Goal: Information Seeking & Learning: Learn about a topic

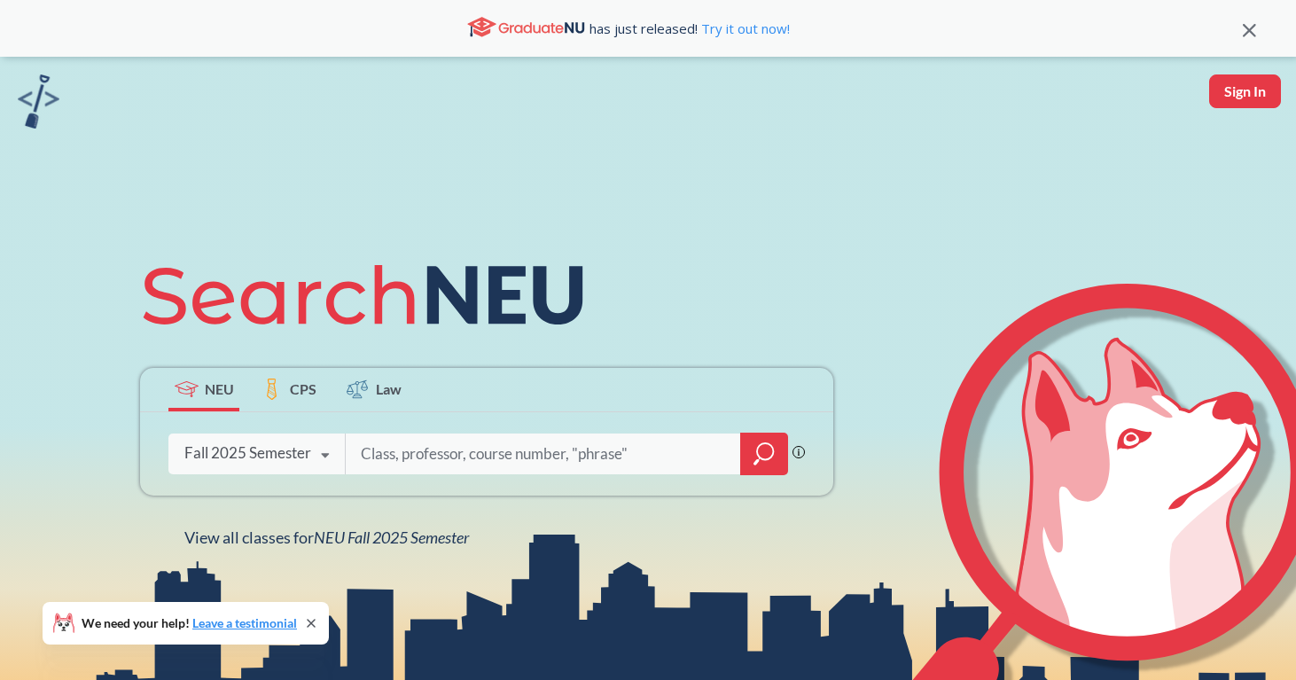
click at [423, 447] on input "search" at bounding box center [543, 453] width 369 height 37
type input "spns"
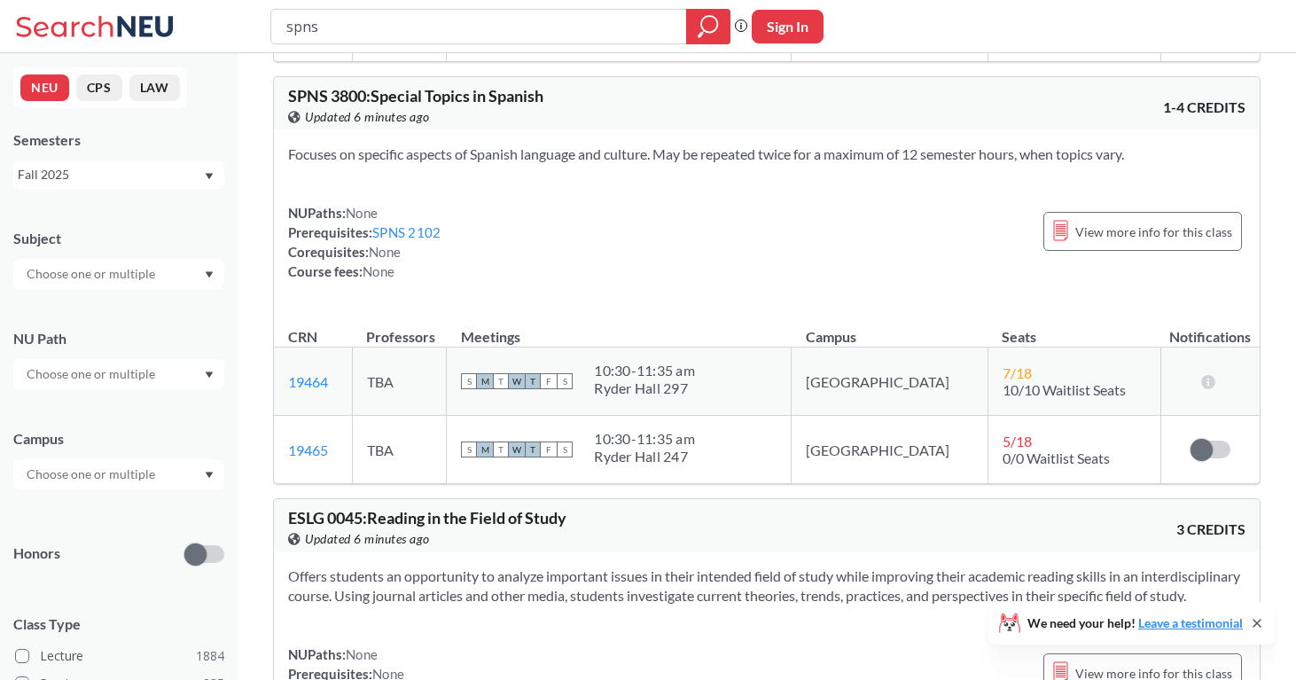
scroll to position [5518, 0]
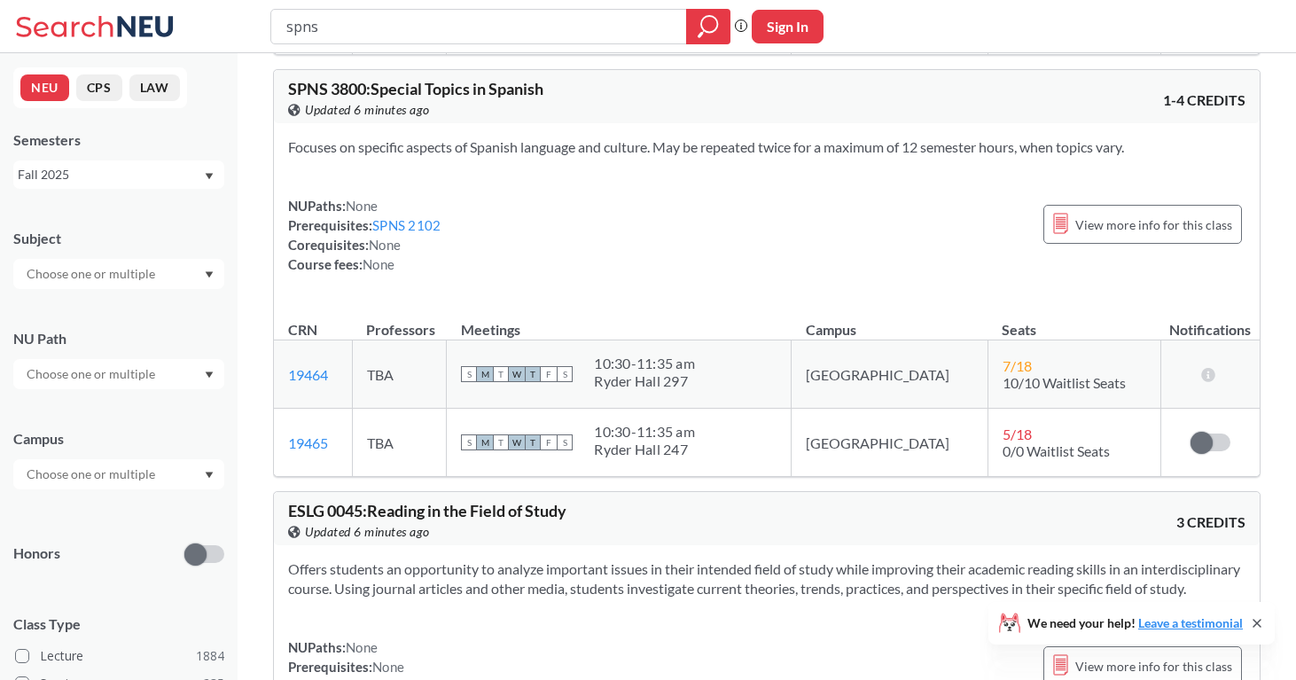
click at [130, 185] on div "Fall 2025" at bounding box center [118, 174] width 211 height 28
click at [121, 276] on div "Summer 2 2025" at bounding box center [118, 262] width 211 height 49
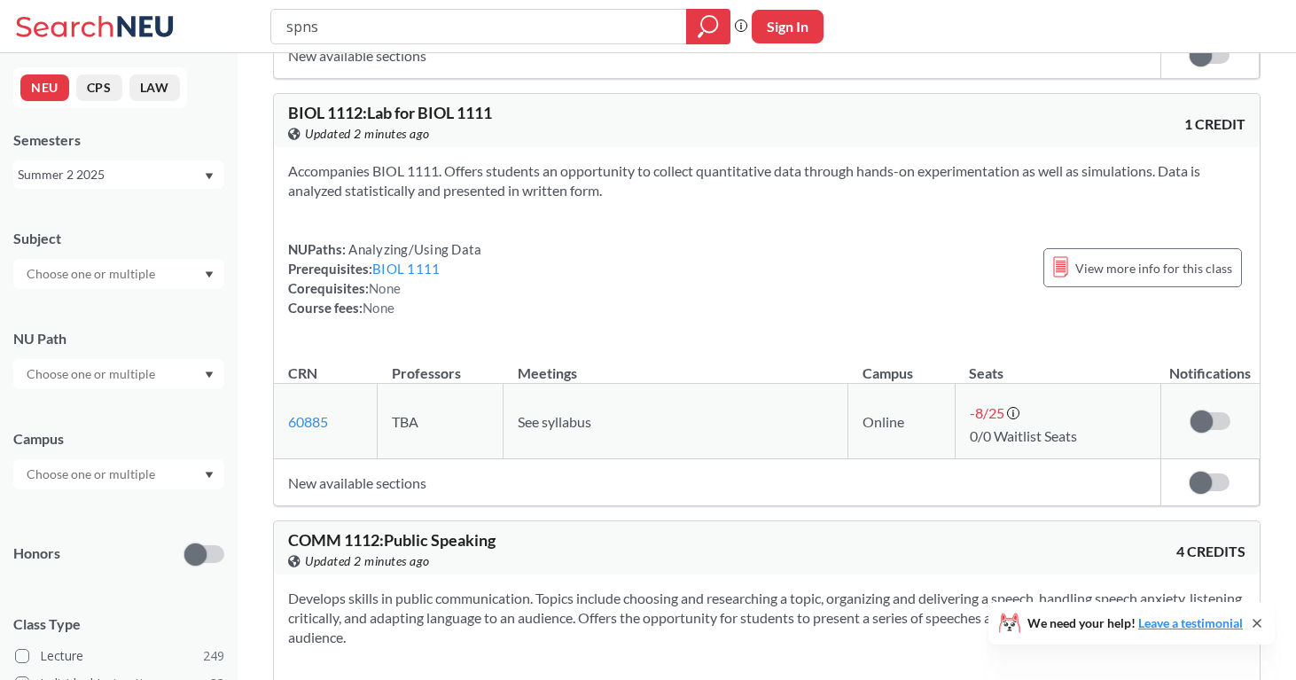
scroll to position [5433, 0]
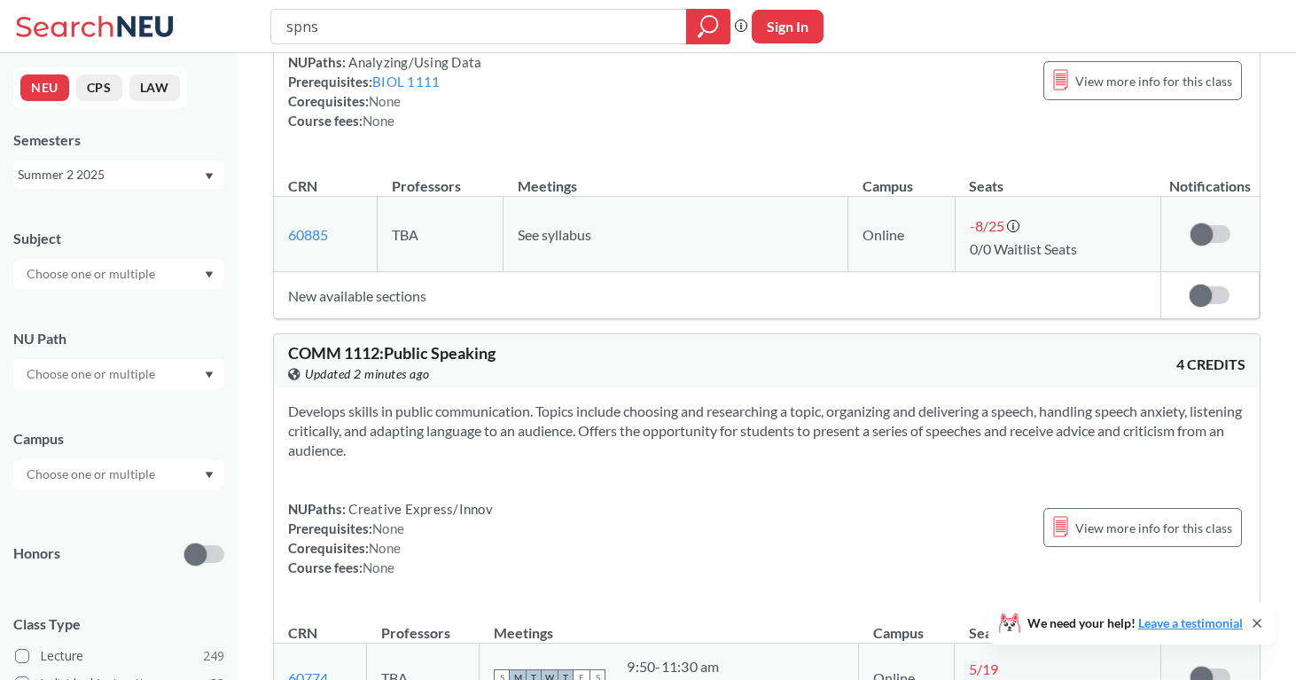
click at [109, 182] on div "Summer 2 2025" at bounding box center [110, 174] width 185 height 19
drag, startPoint x: 102, startPoint y: 317, endPoint x: 105, endPoint y: 246, distance: 71.0
click at [105, 246] on div "Fall 2025 Summer 2 2025 Summer Full 2025 Summer 1 2025 Spring 2025 Fall 2024 Su…" at bounding box center [118, 269] width 211 height 160
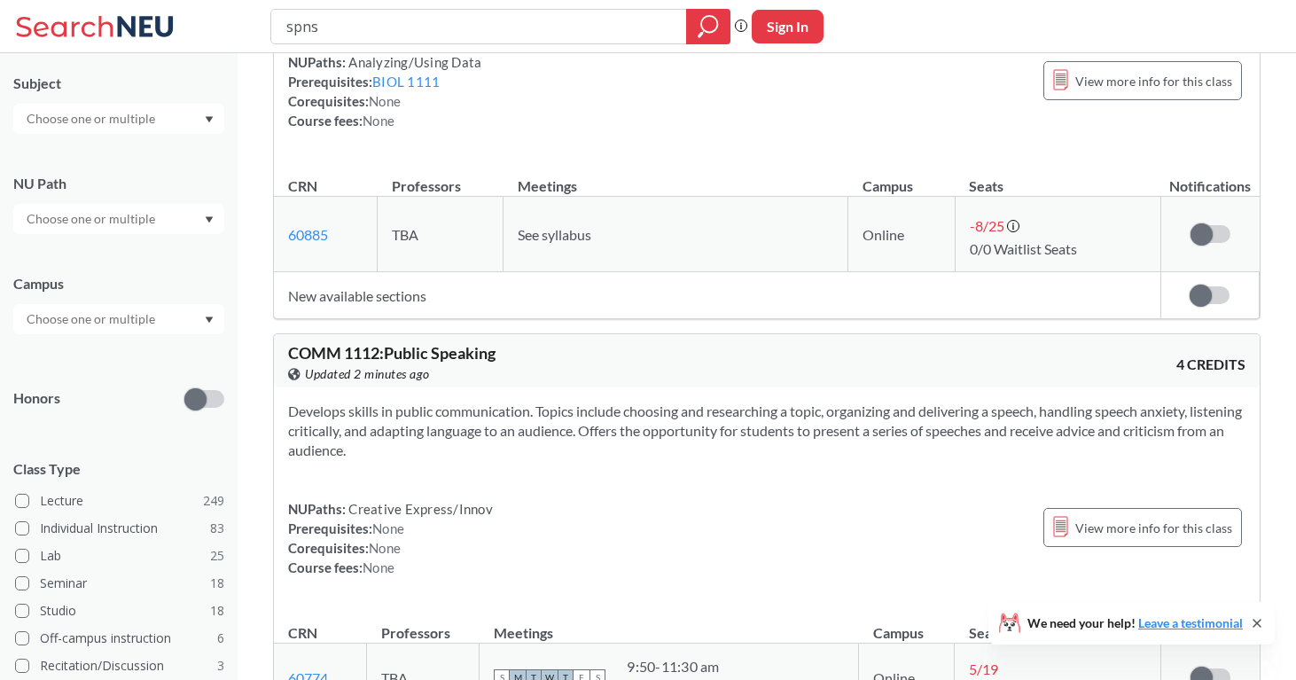
scroll to position [0, 0]
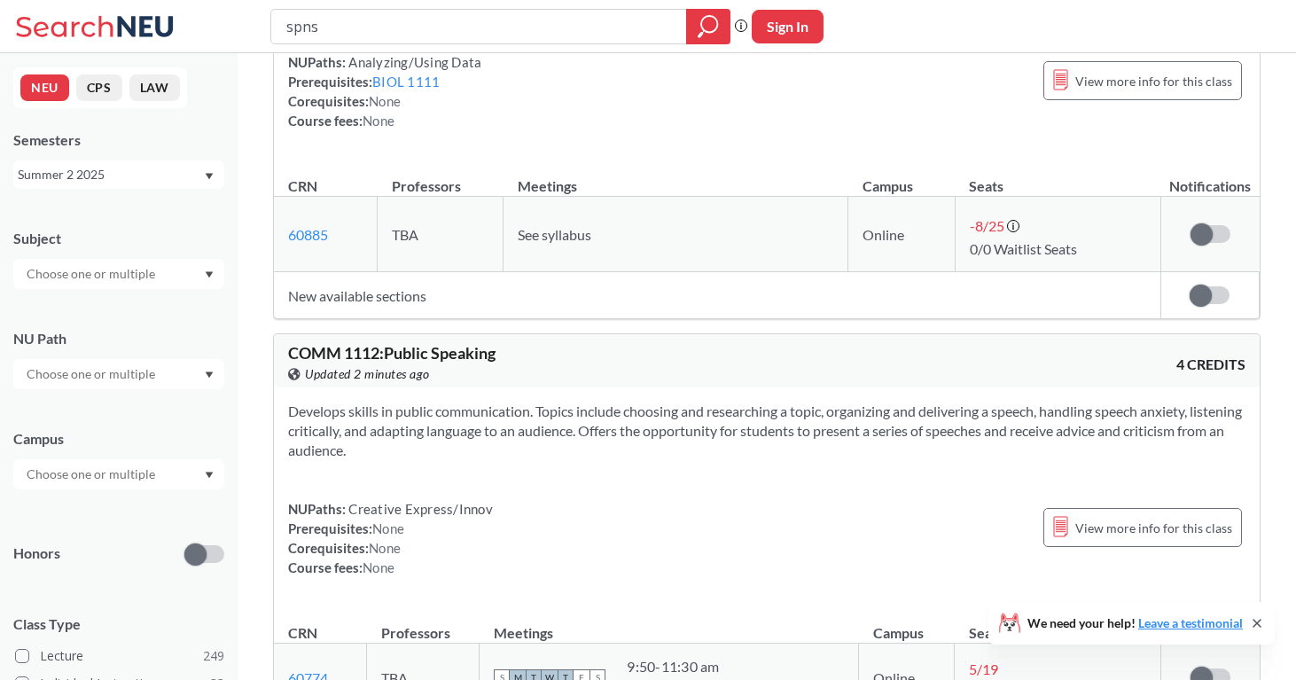
click at [114, 157] on div "Semesters Summer 2 2025" at bounding box center [118, 159] width 211 height 58
click at [114, 162] on div "Summer 2 2025" at bounding box center [118, 174] width 211 height 28
click at [98, 280] on div "Spring 2025" at bounding box center [123, 280] width 200 height 19
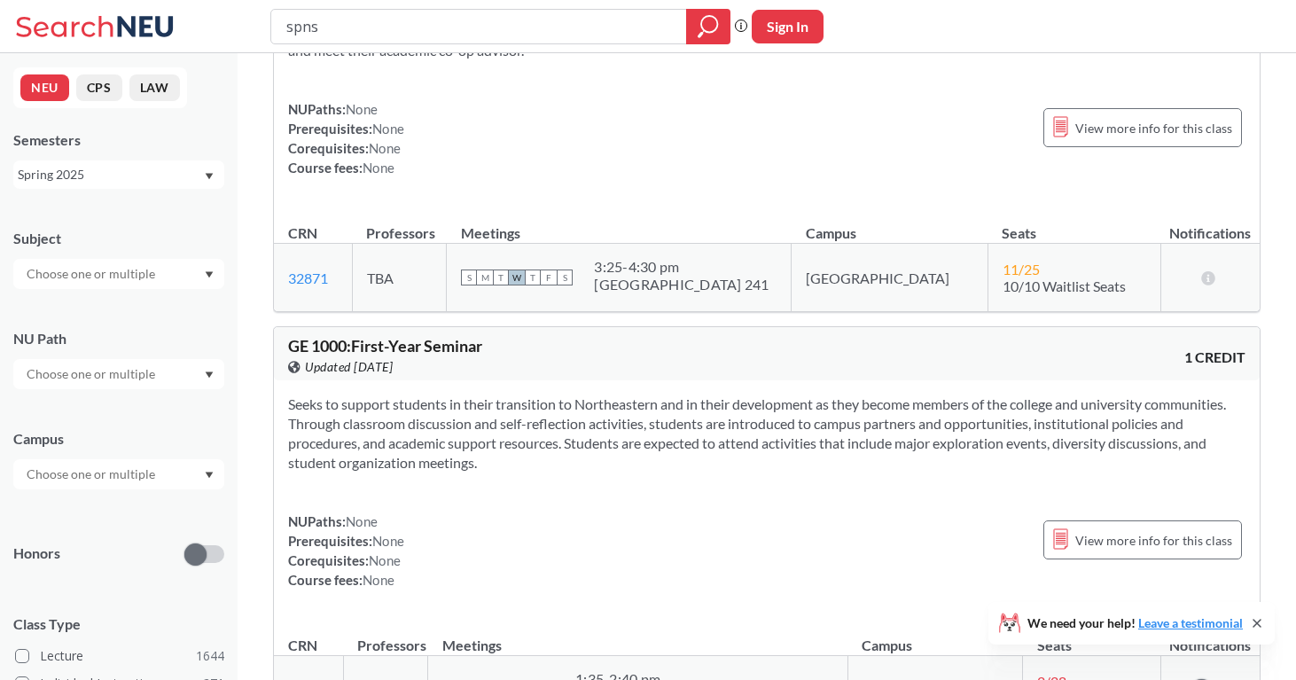
scroll to position [5623, 0]
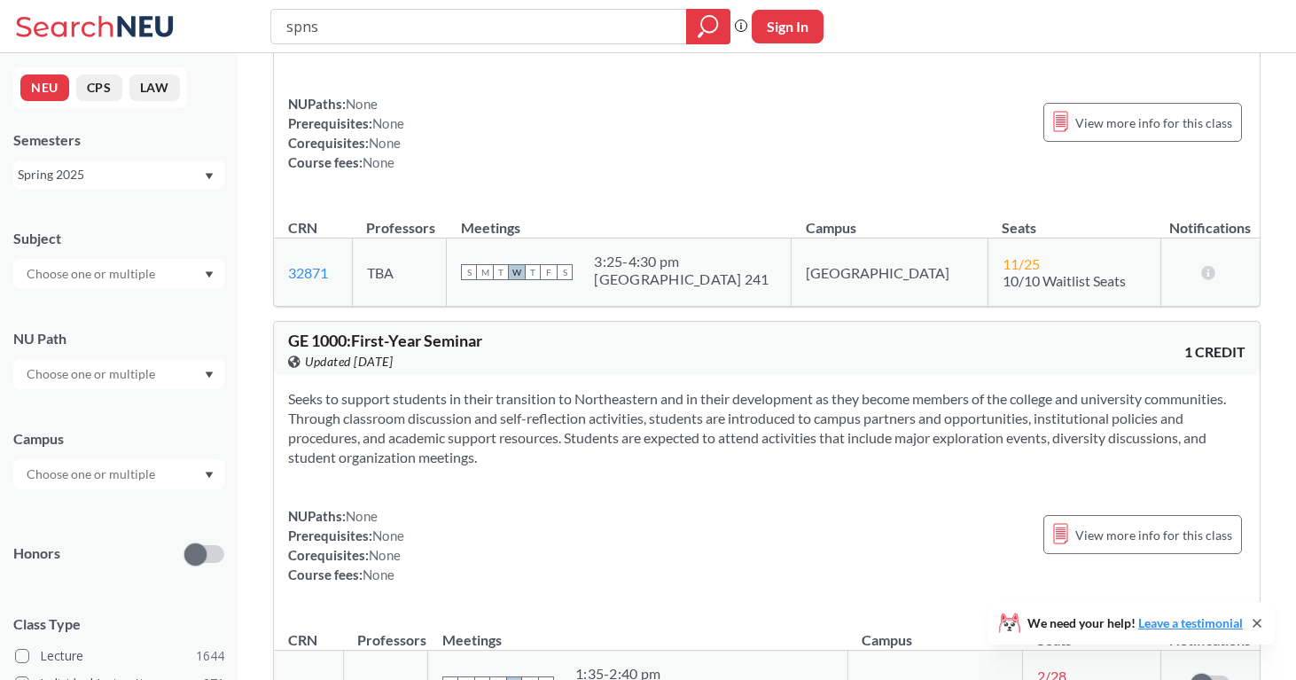
click at [165, 165] on div "Spring 2025" at bounding box center [110, 174] width 185 height 19
click at [152, 302] on div "Fall 2024" at bounding box center [118, 319] width 211 height 49
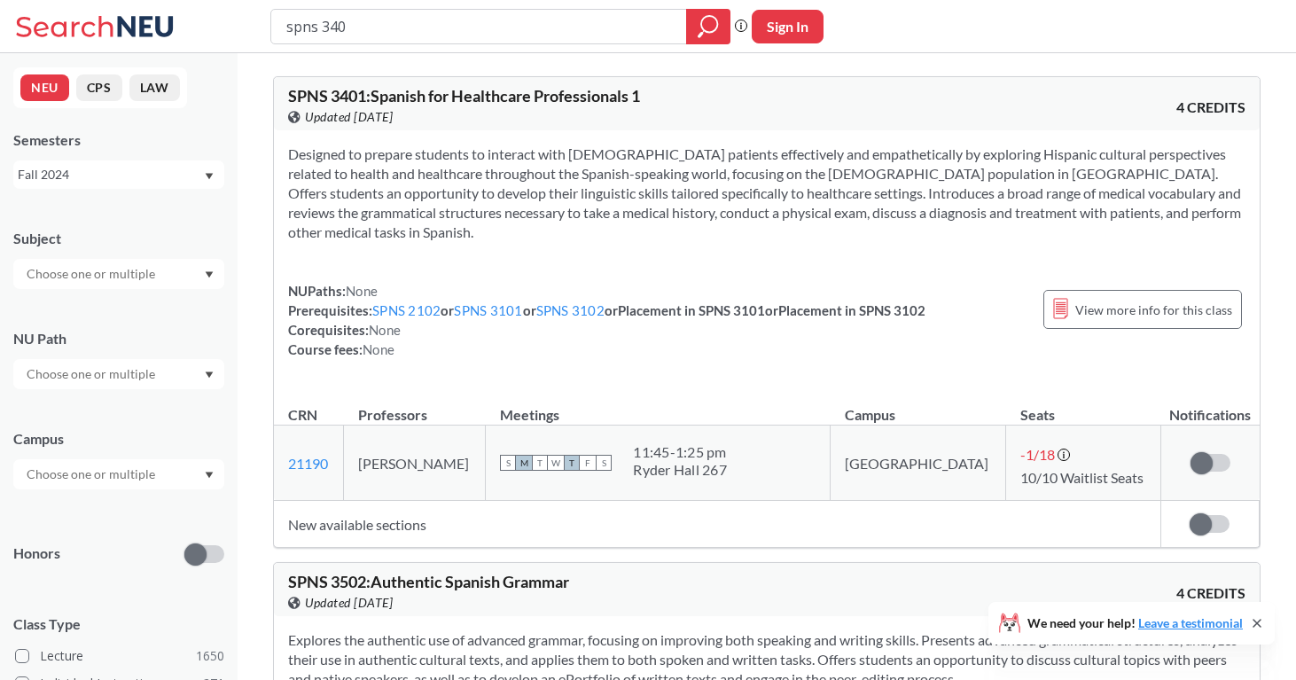
type input "spns 3401"
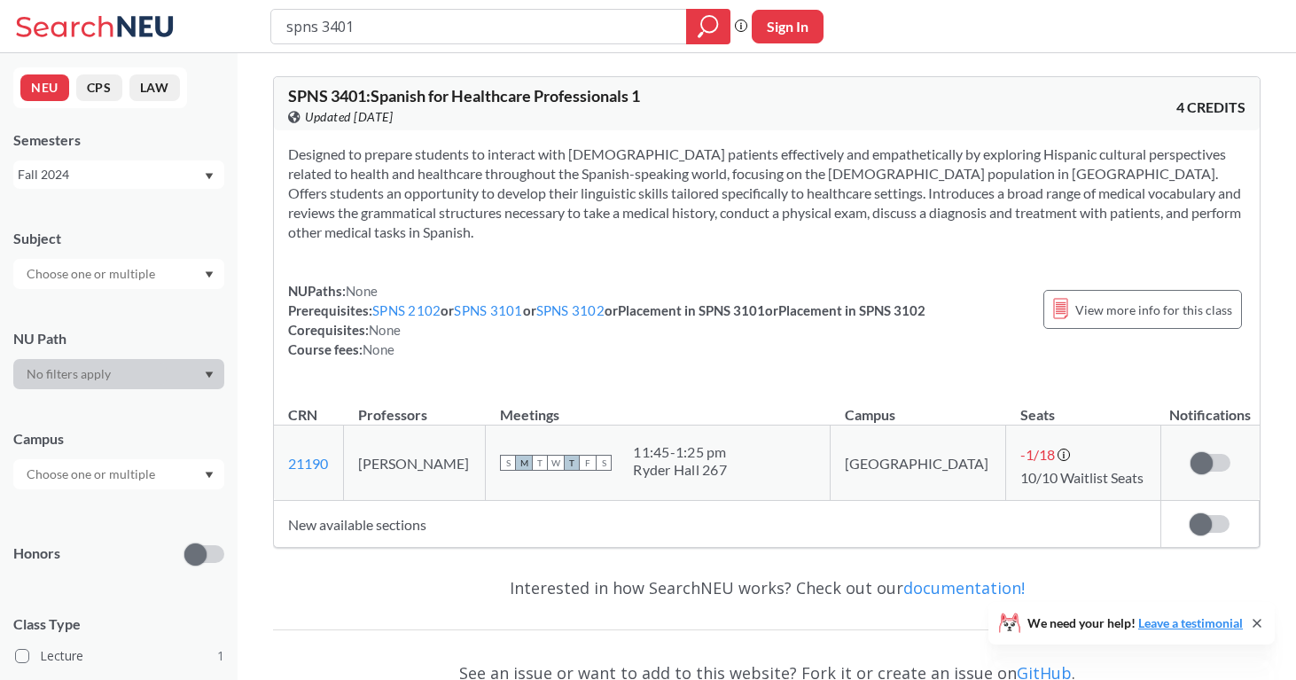
click at [101, 165] on div "Fall 2024" at bounding box center [110, 174] width 185 height 19
click at [92, 207] on div "Fall 2025" at bounding box center [123, 213] width 200 height 19
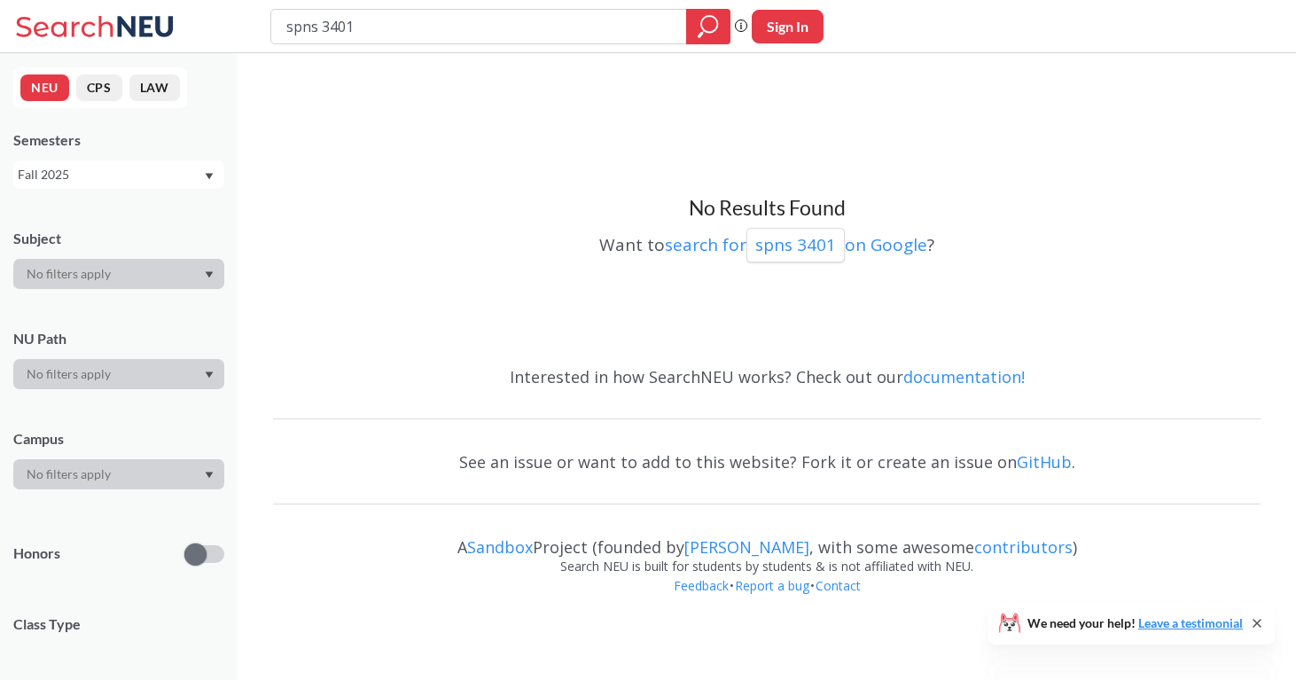
click at [129, 186] on div "Fall 2025" at bounding box center [118, 174] width 211 height 28
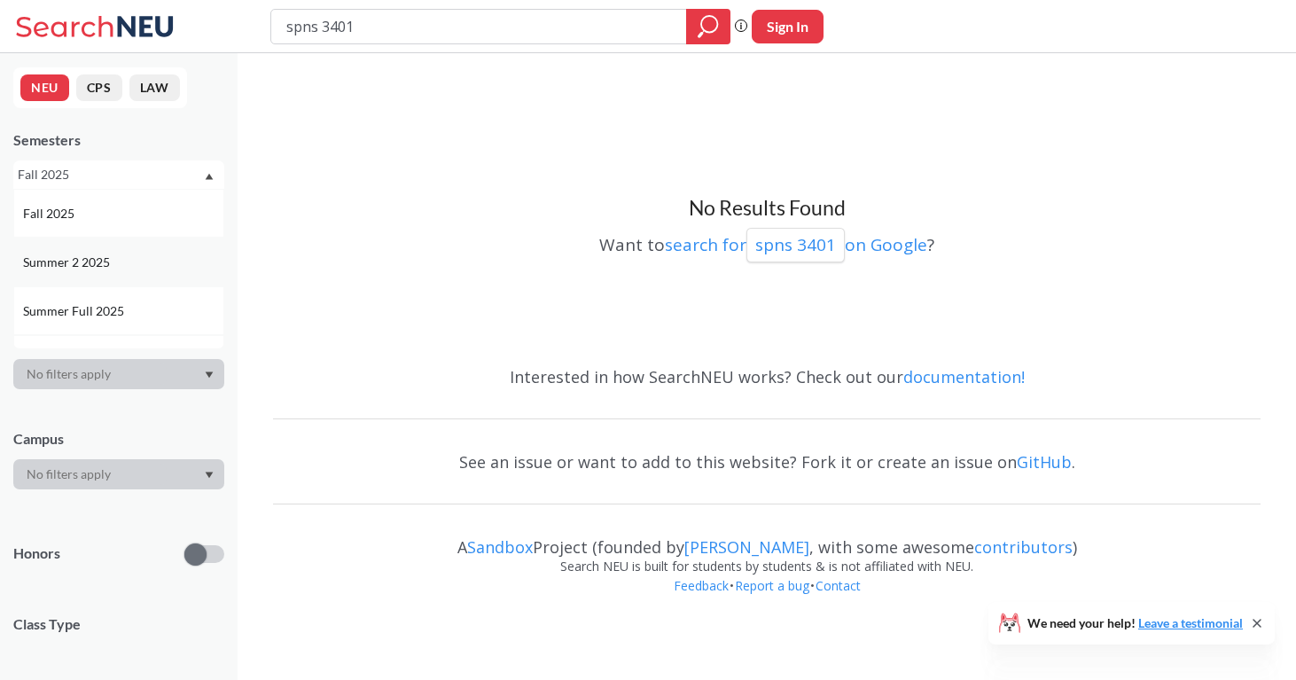
click at [109, 267] on span "Summer 2 2025" at bounding box center [68, 262] width 90 height 19
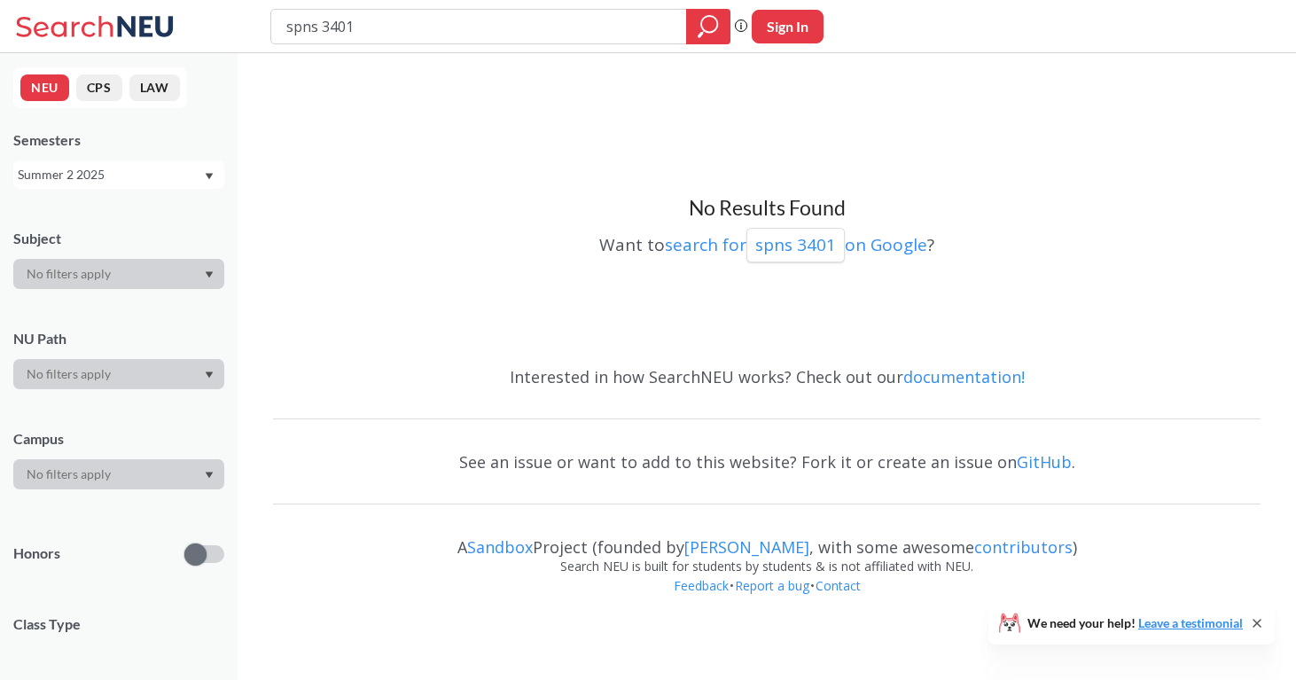
click at [164, 167] on div "Summer 2 2025" at bounding box center [110, 174] width 185 height 19
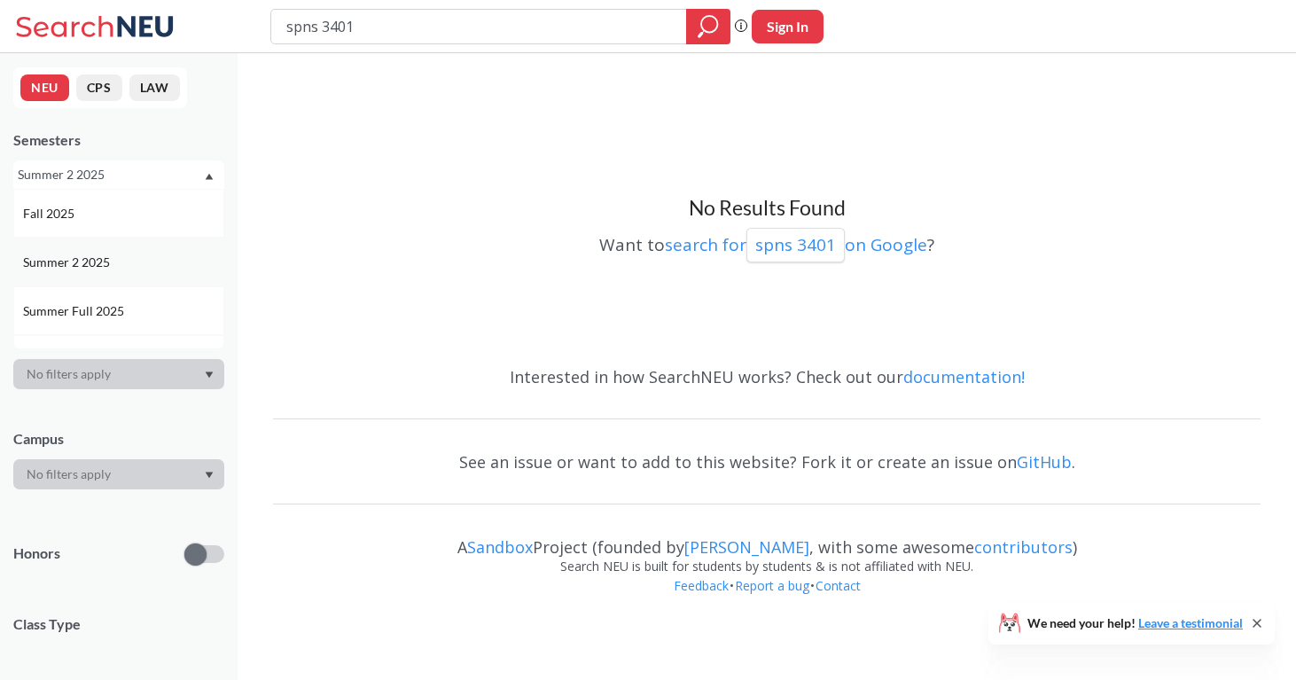
scroll to position [54, 0]
click at [142, 300] on div "Summer 1 2025" at bounding box center [123, 305] width 200 height 19
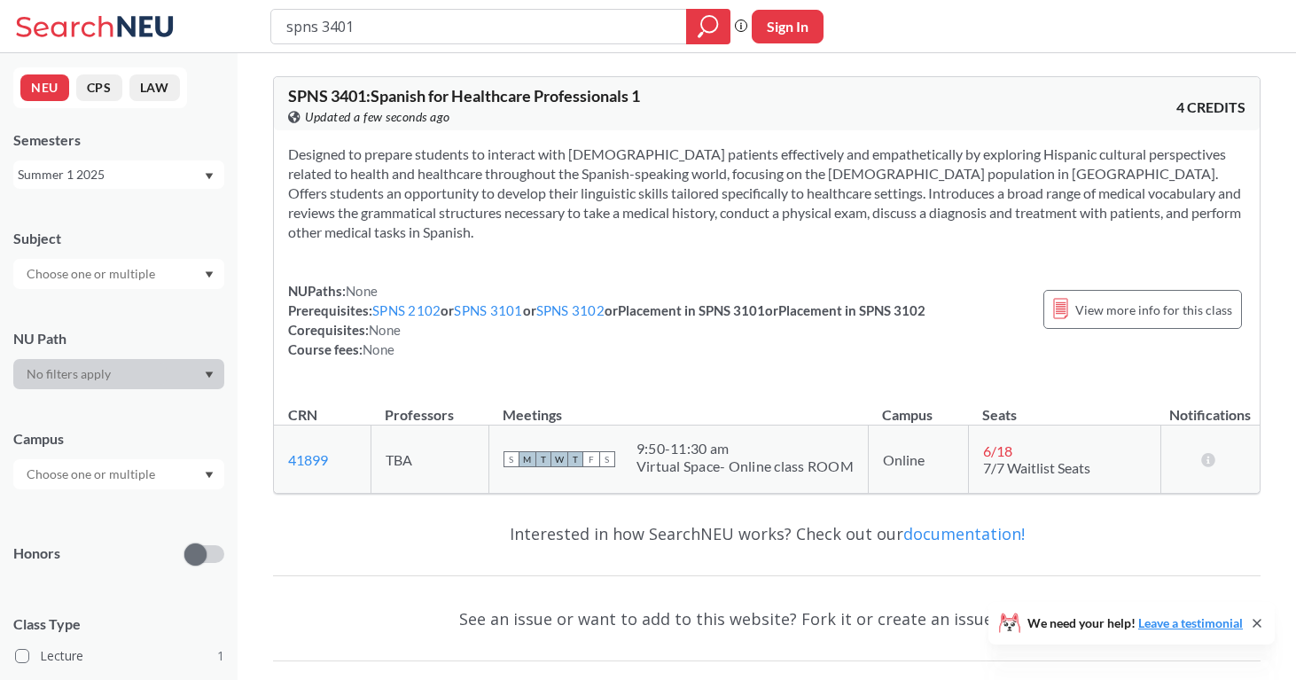
click at [501, 44] on div "spns 3401 Phrase search guarantees the exact search appears in the results. Ex.…" at bounding box center [648, 26] width 1296 height 53
click at [501, 43] on div "spns 3401" at bounding box center [500, 26] width 460 height 35
click at [498, 30] on input "spns 3401" at bounding box center [479, 27] width 389 height 30
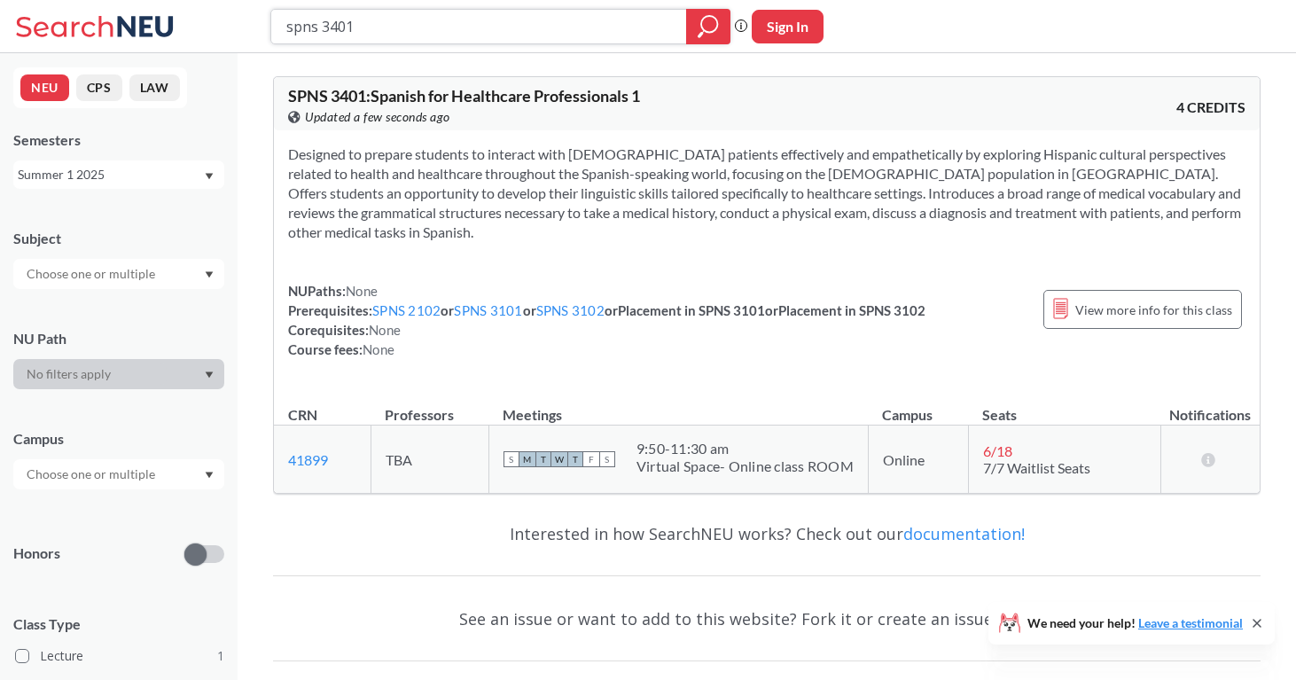
click at [498, 30] on input "spns 3401" at bounding box center [479, 27] width 389 height 30
type input "phth6200"
click at [125, 179] on div "Summer 1 2025" at bounding box center [110, 174] width 185 height 19
click at [129, 207] on div "Fall 2025" at bounding box center [123, 213] width 200 height 19
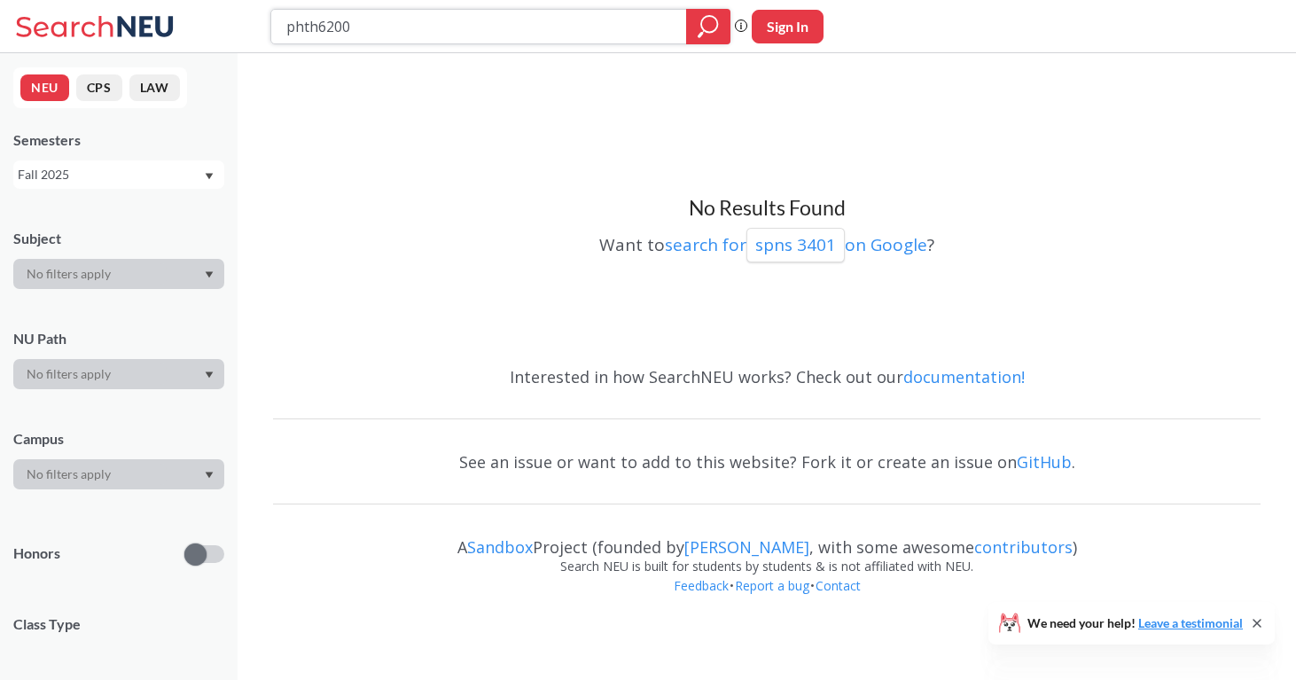
click at [721, 28] on div at bounding box center [708, 26] width 44 height 35
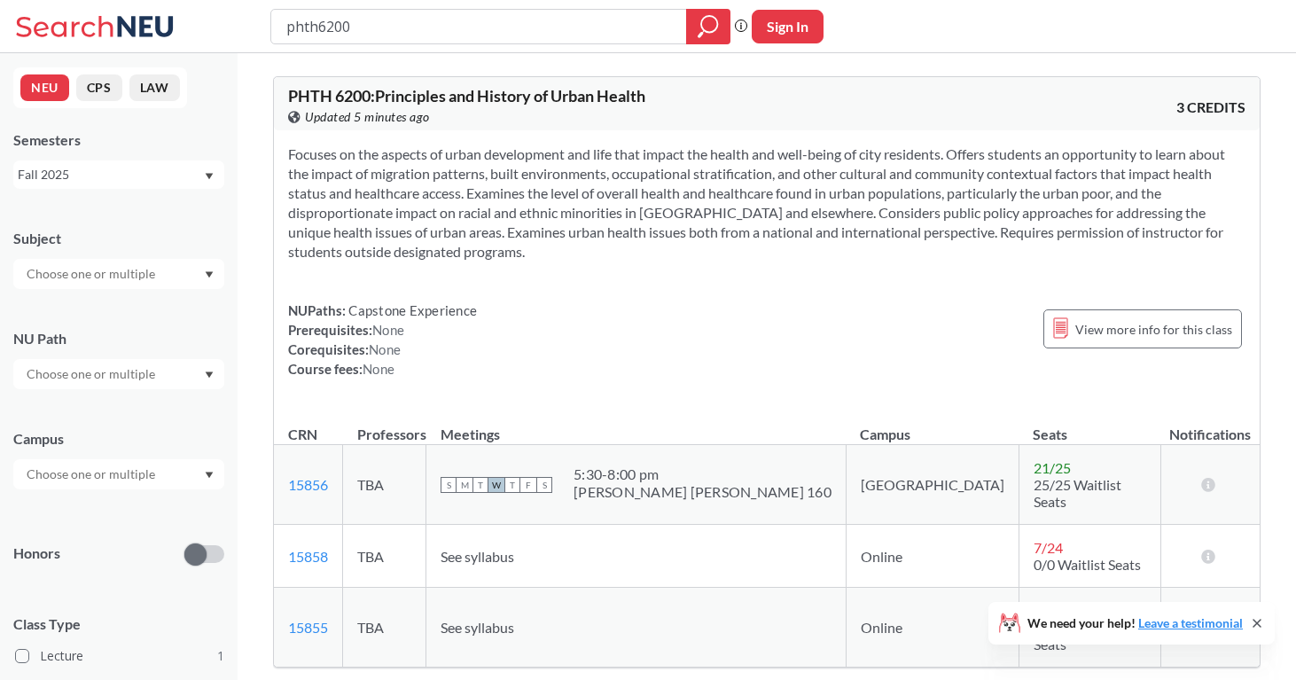
click at [202, 170] on div "Fall 2025" at bounding box center [110, 174] width 185 height 19
click at [135, 299] on div "Summer 1 2025" at bounding box center [123, 303] width 200 height 19
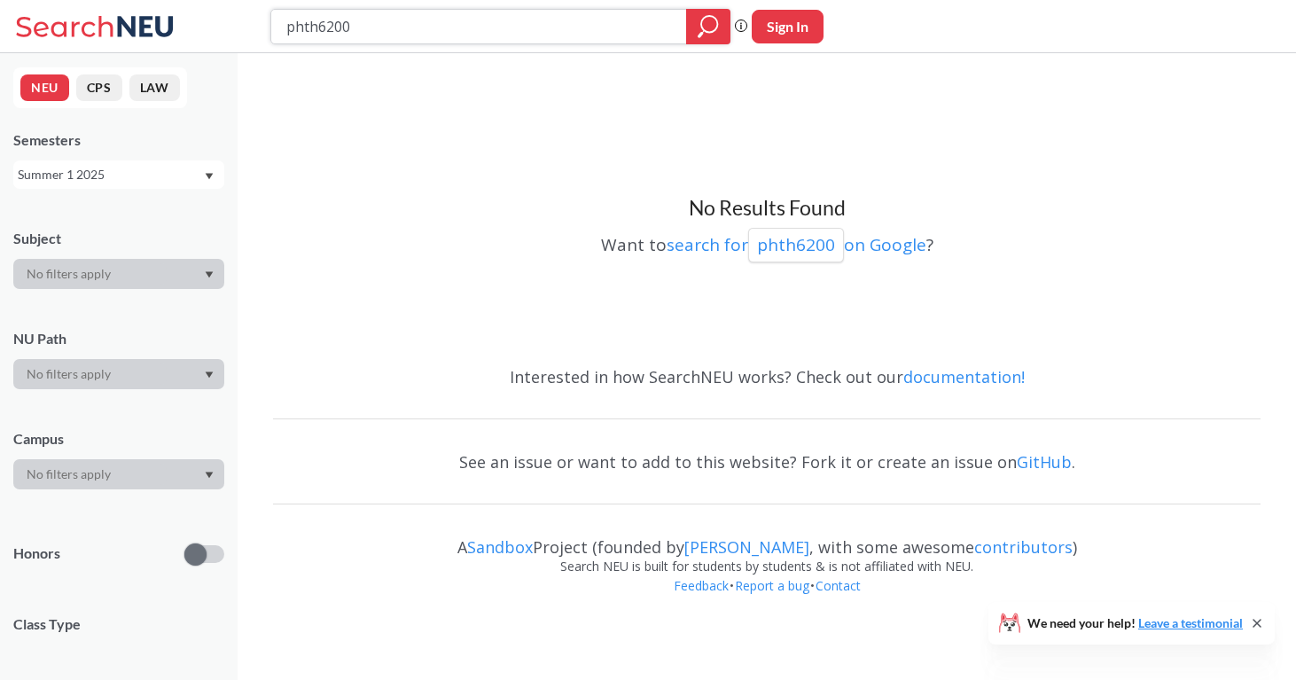
click at [702, 27] on icon "magnifying glass" at bounding box center [709, 24] width 16 height 16
click at [169, 183] on div "Summer 1 2025" at bounding box center [110, 174] width 185 height 19
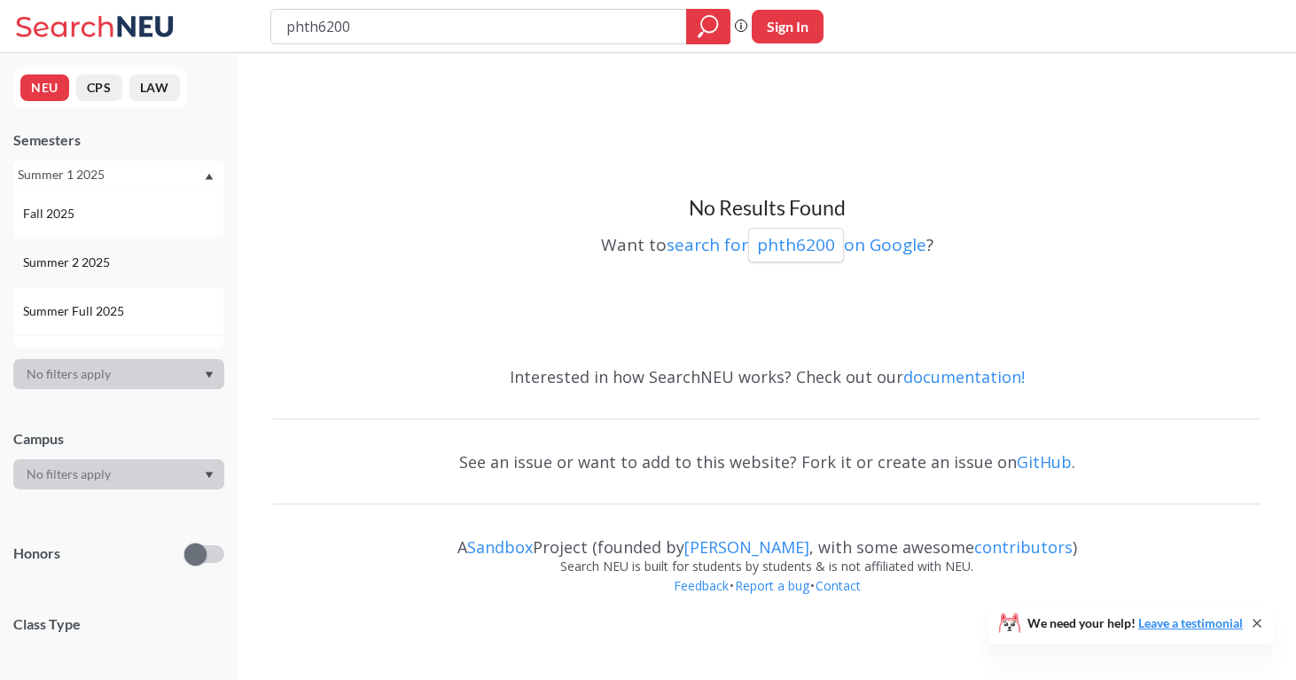
click at [147, 258] on div "Summer 2 2025" at bounding box center [123, 262] width 200 height 19
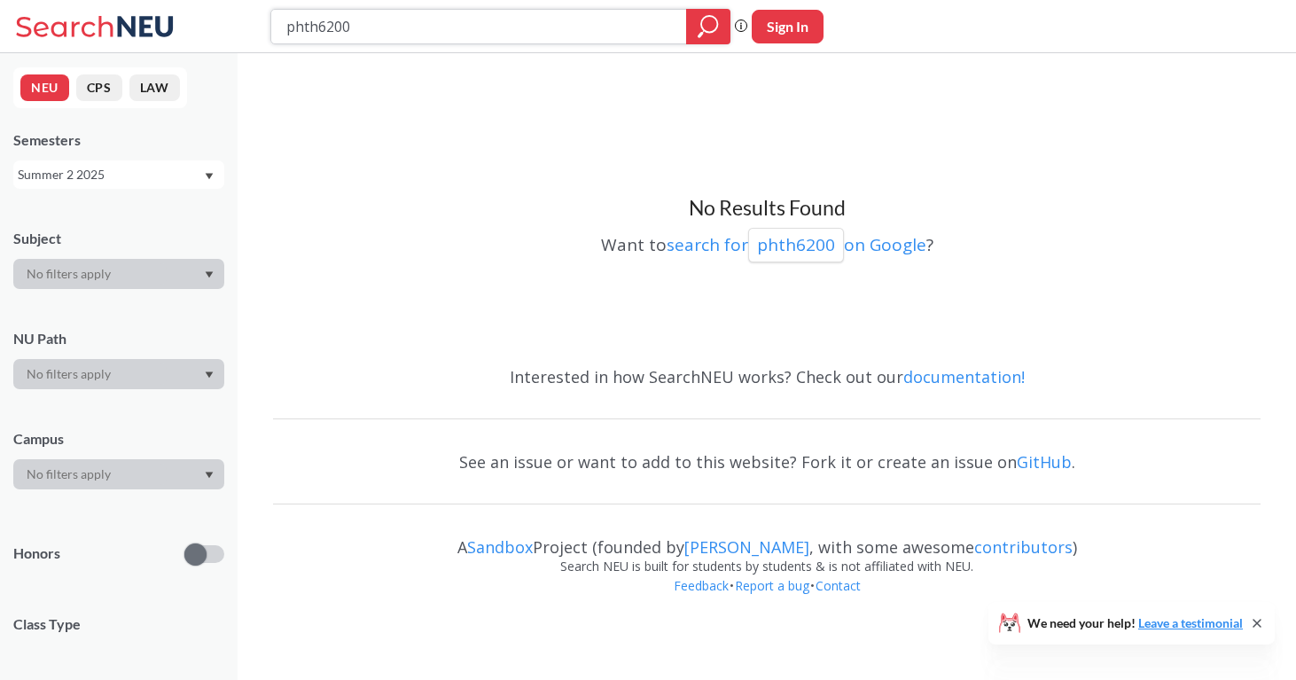
click at [696, 28] on div at bounding box center [708, 26] width 44 height 35
click at [143, 180] on div "Summer 2 2025" at bounding box center [110, 174] width 185 height 19
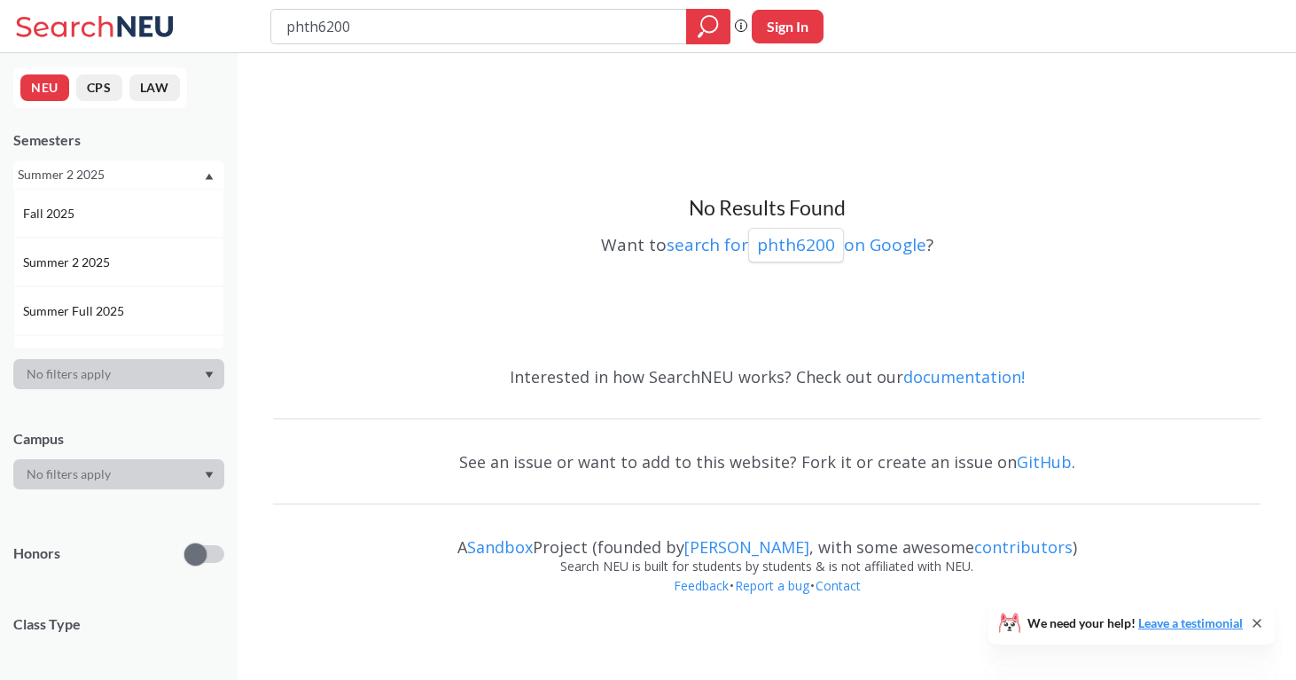
click at [147, 199] on div "Fall 2025" at bounding box center [118, 213] width 211 height 49
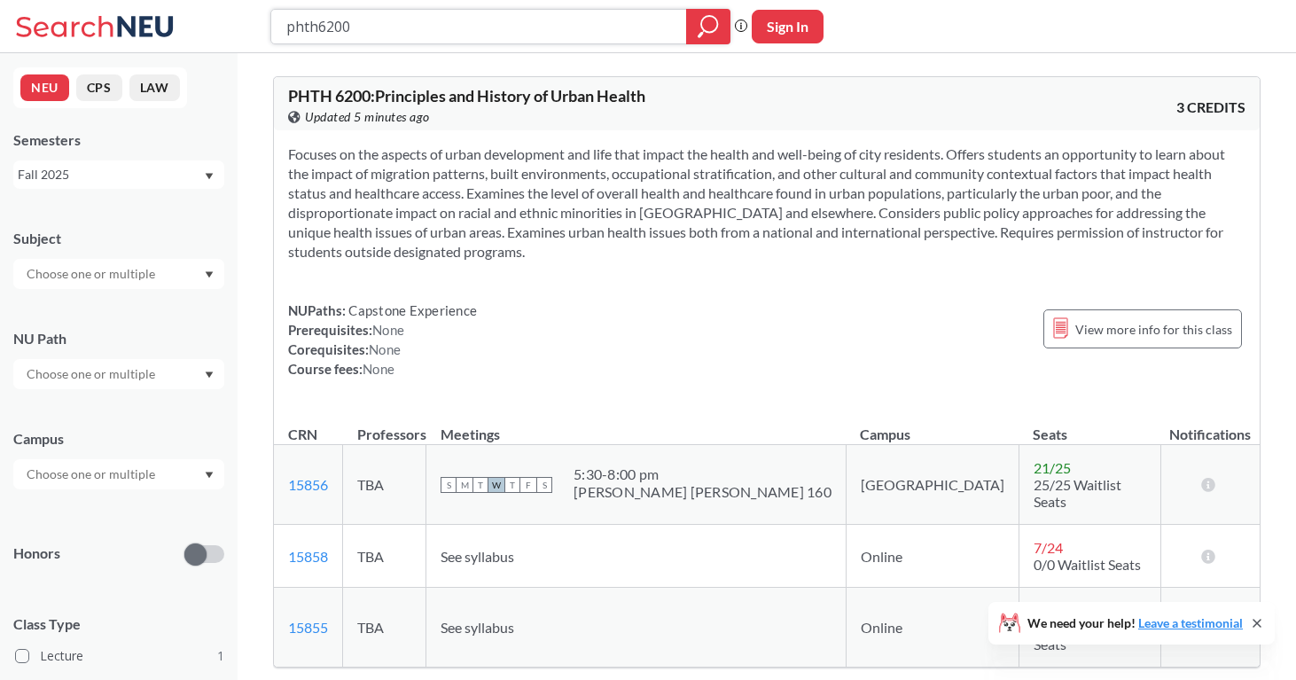
click at [372, 27] on input "phth6200" at bounding box center [479, 27] width 389 height 30
type input "phth5120"
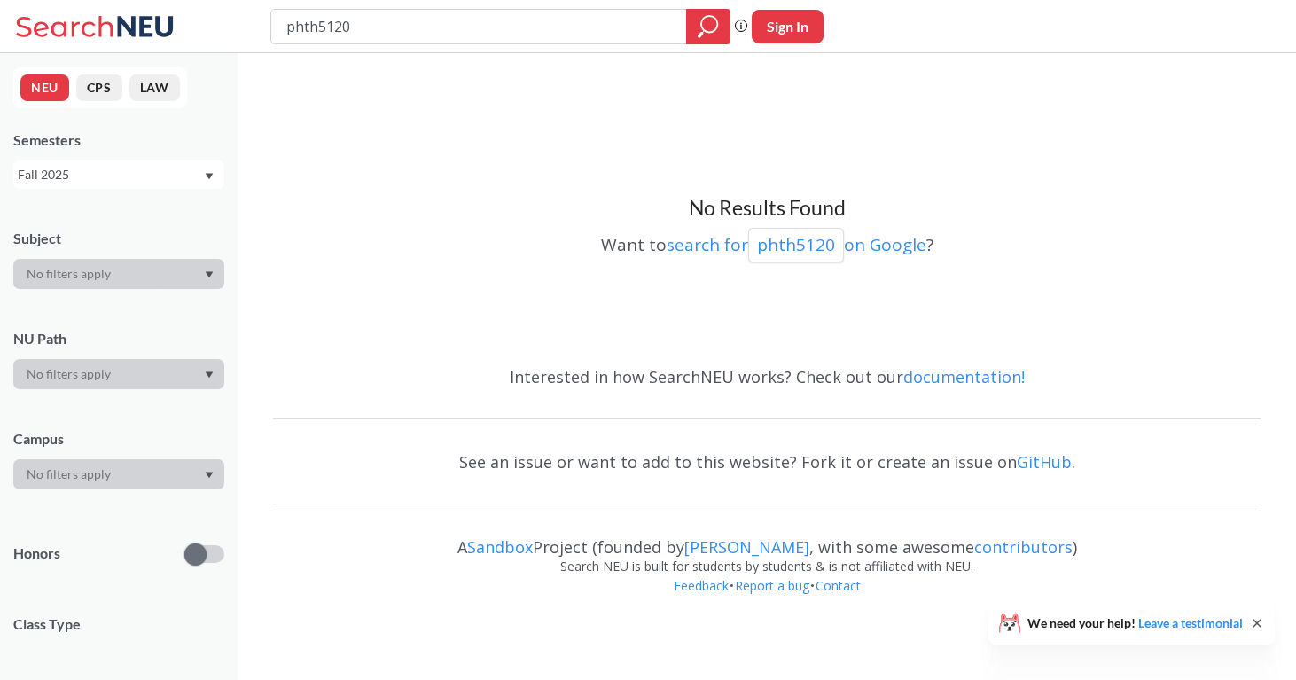
click at [147, 180] on div "Fall 2025" at bounding box center [110, 174] width 185 height 19
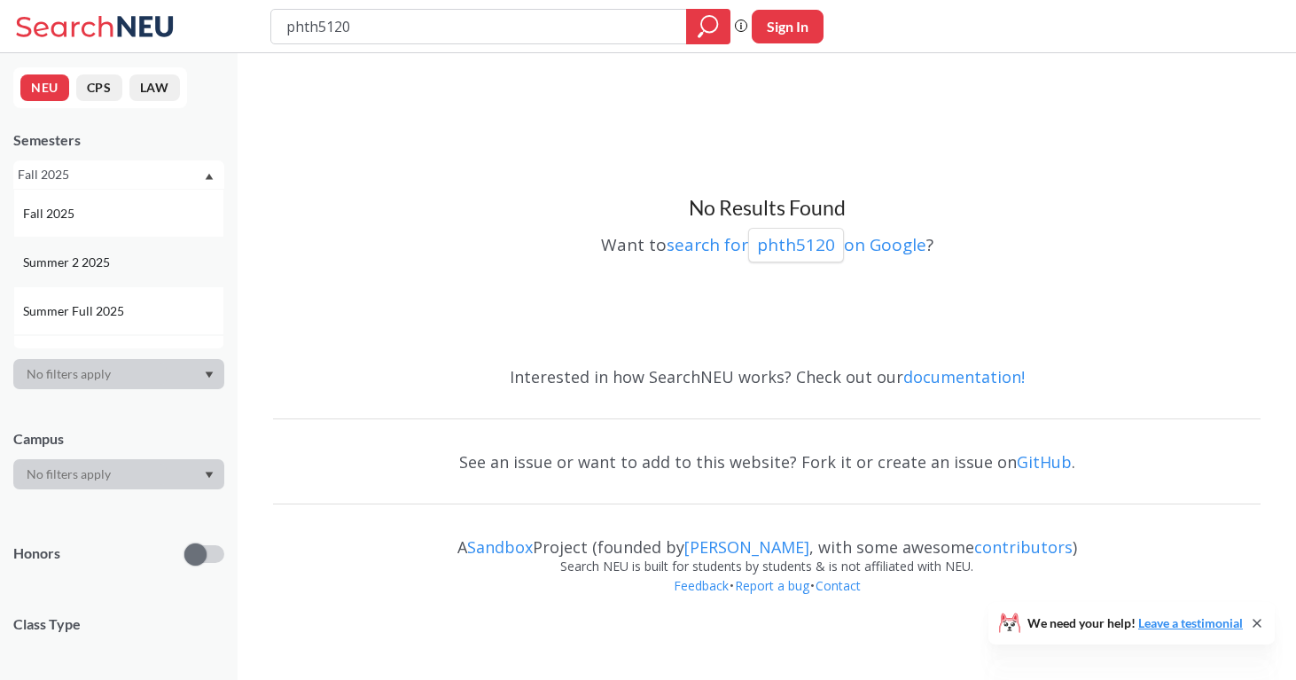
click at [132, 271] on div "Summer 2 2025" at bounding box center [118, 262] width 211 height 49
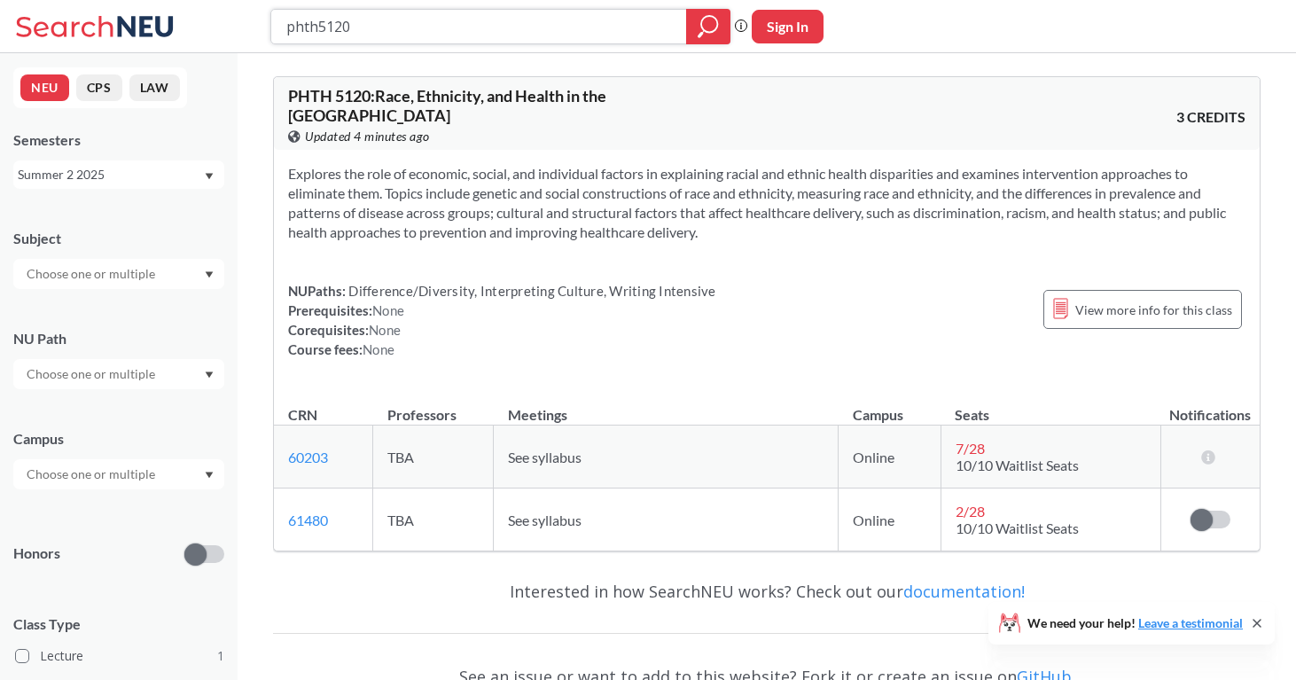
click at [417, 22] on input "phth5120" at bounding box center [479, 27] width 389 height 30
type input "spns3101"
click at [192, 190] on div "NEU CPS LAW Semesters Summer 2 2025 Subject NU Path Campus Honors Class Type Le…" at bounding box center [119, 366] width 238 height 627
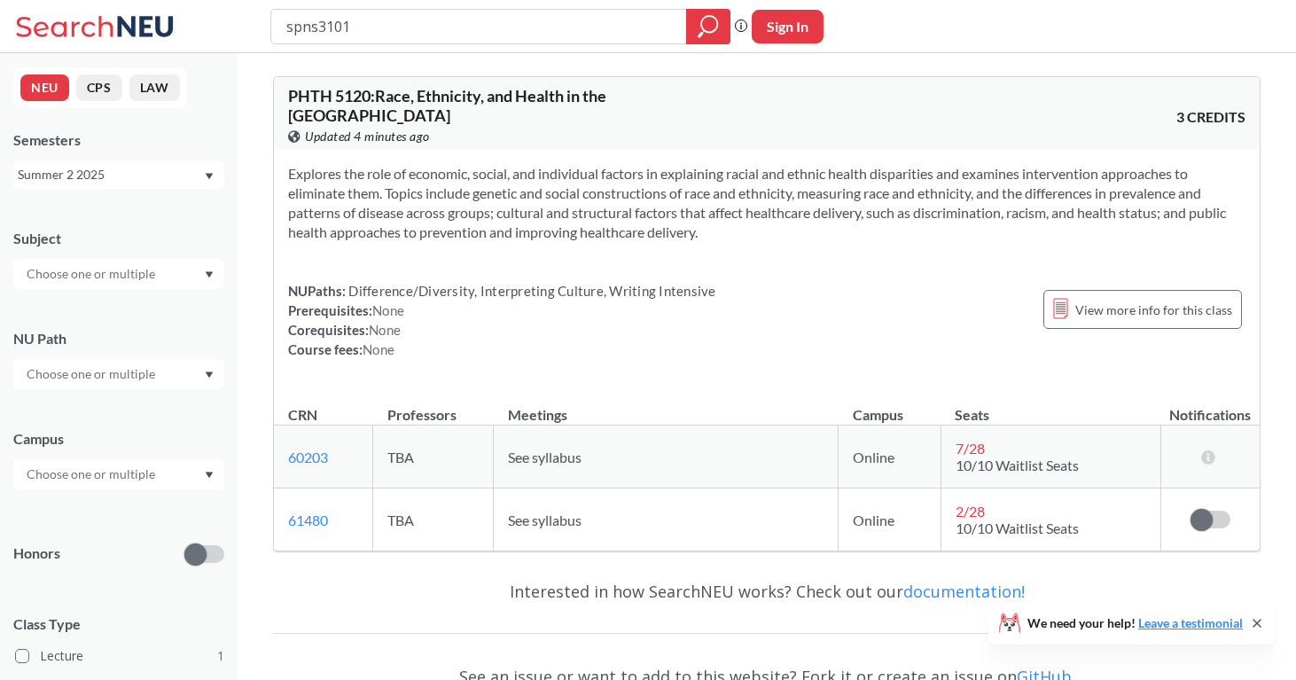
click at [190, 182] on div "Summer 2 2025" at bounding box center [110, 174] width 185 height 19
click at [146, 318] on div "Spring 2025" at bounding box center [118, 332] width 211 height 49
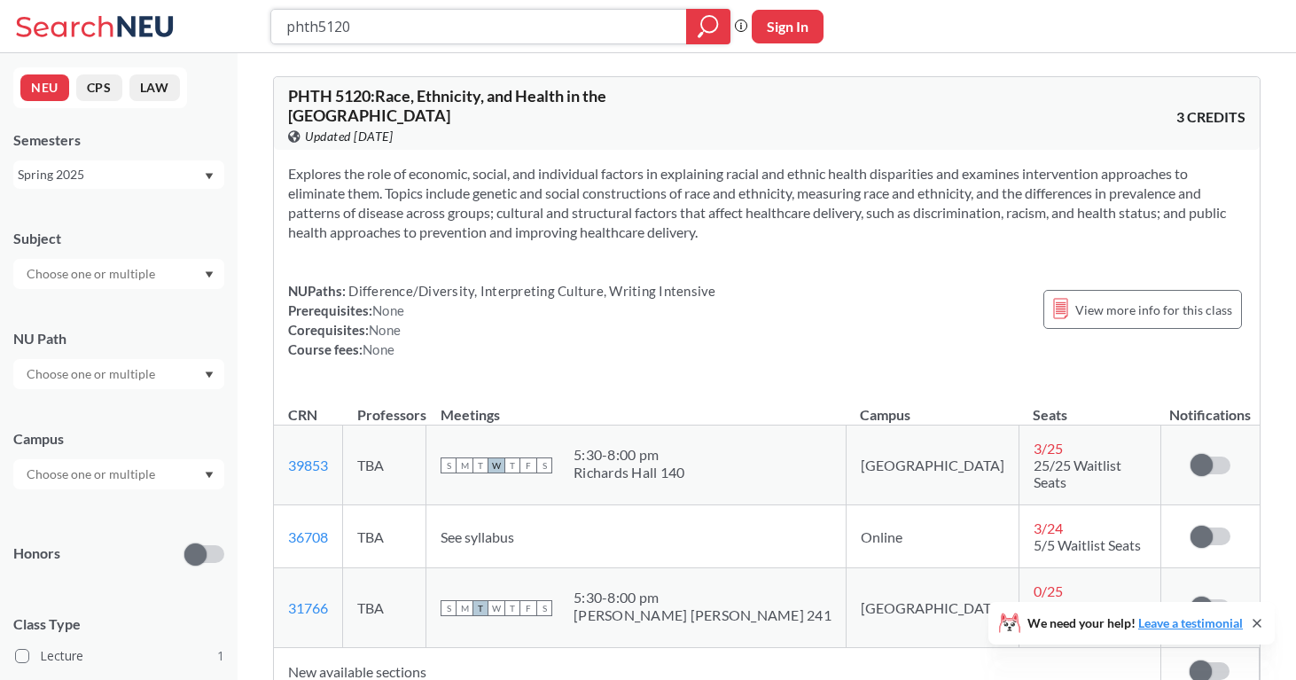
drag, startPoint x: 370, startPoint y: 26, endPoint x: 217, endPoint y: 24, distance: 153.3
click at [217, 24] on div "phth5120 Phrase search guarantees the exact search appears in the results. Ex. …" at bounding box center [648, 26] width 1296 height 53
type input "spns3101"
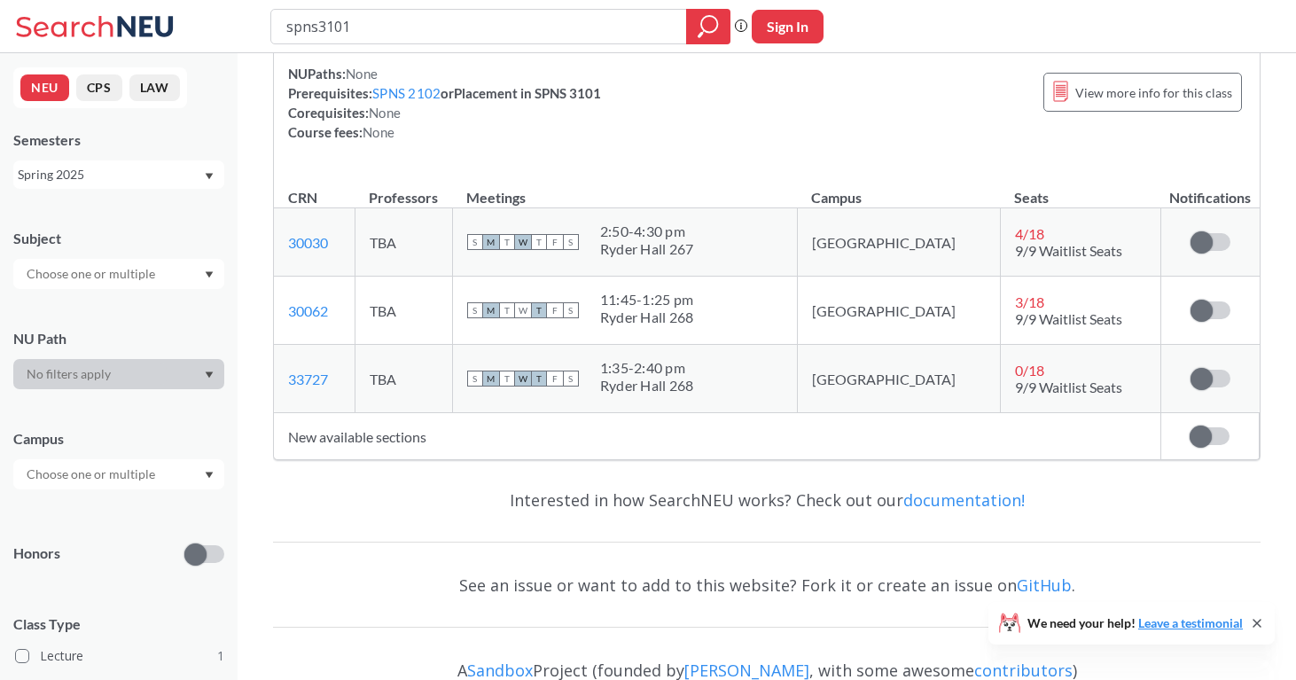
scroll to position [173, 0]
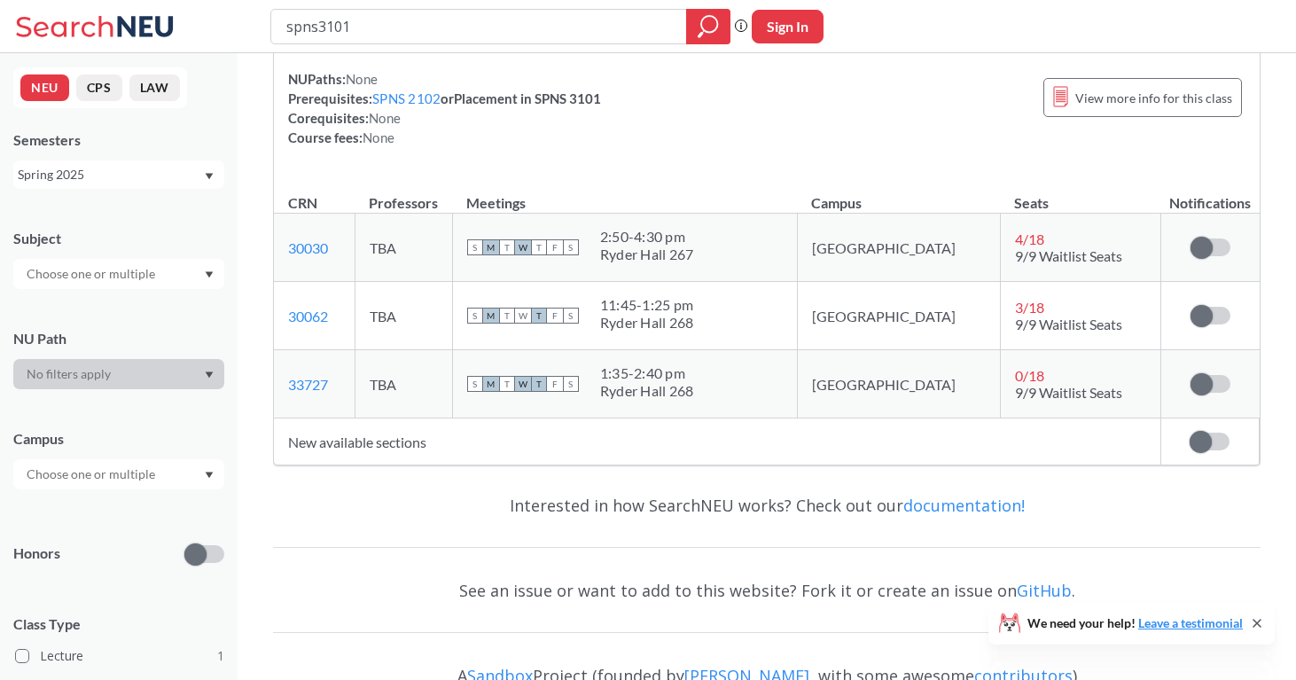
click at [370, 23] on input "spns3101" at bounding box center [479, 27] width 389 height 30
type input "biol"
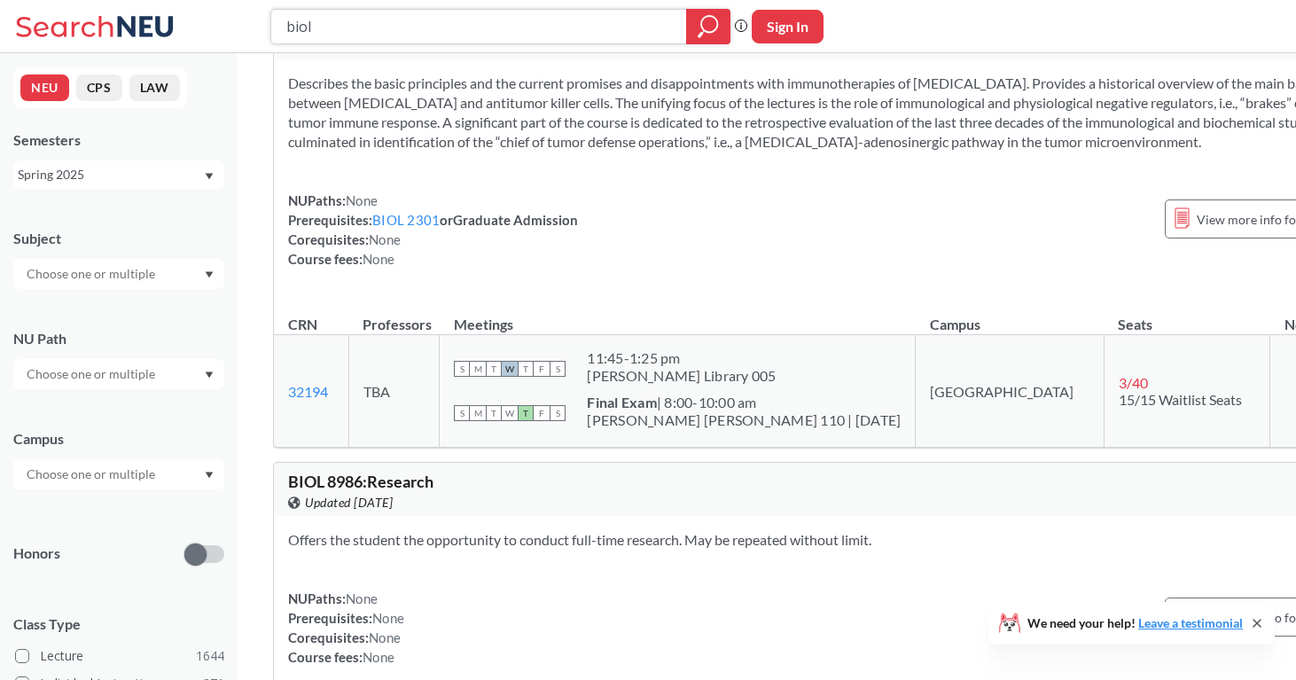
scroll to position [20691, 0]
